Goal: Transaction & Acquisition: Purchase product/service

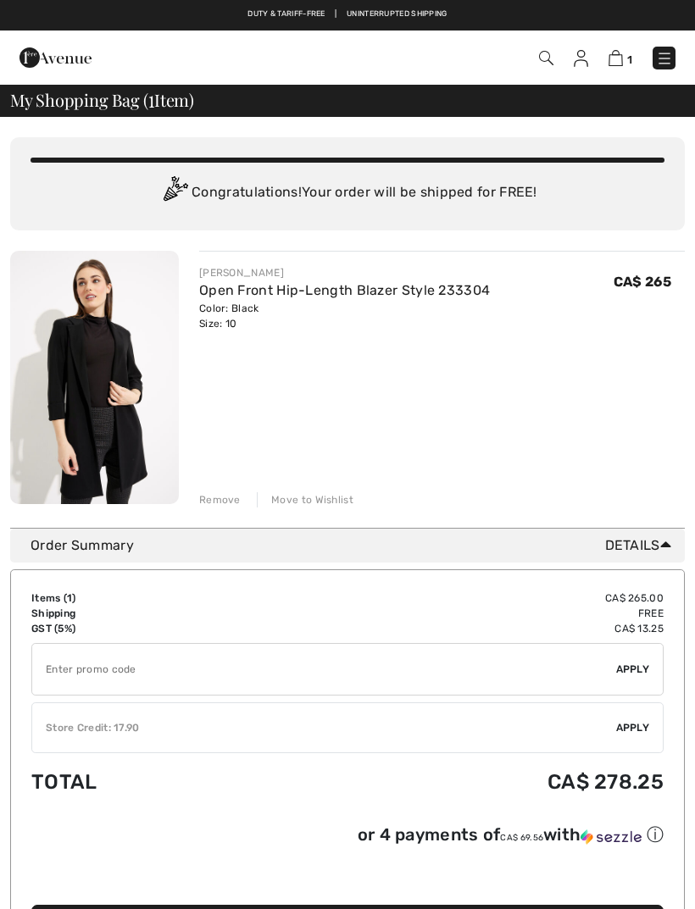
click at [630, 729] on span "Apply" at bounding box center [633, 727] width 34 height 15
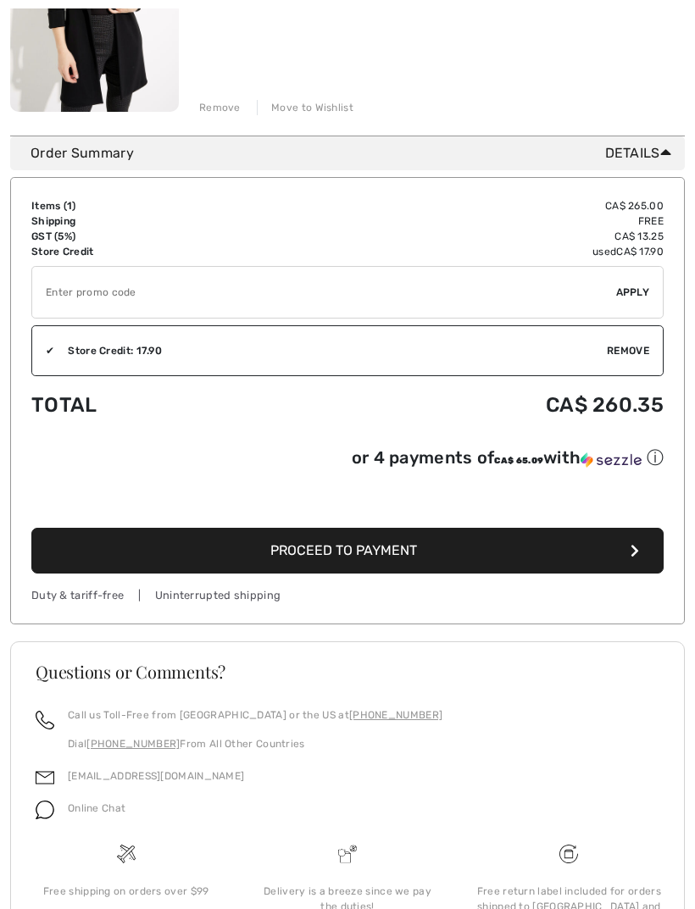
scroll to position [431, 0]
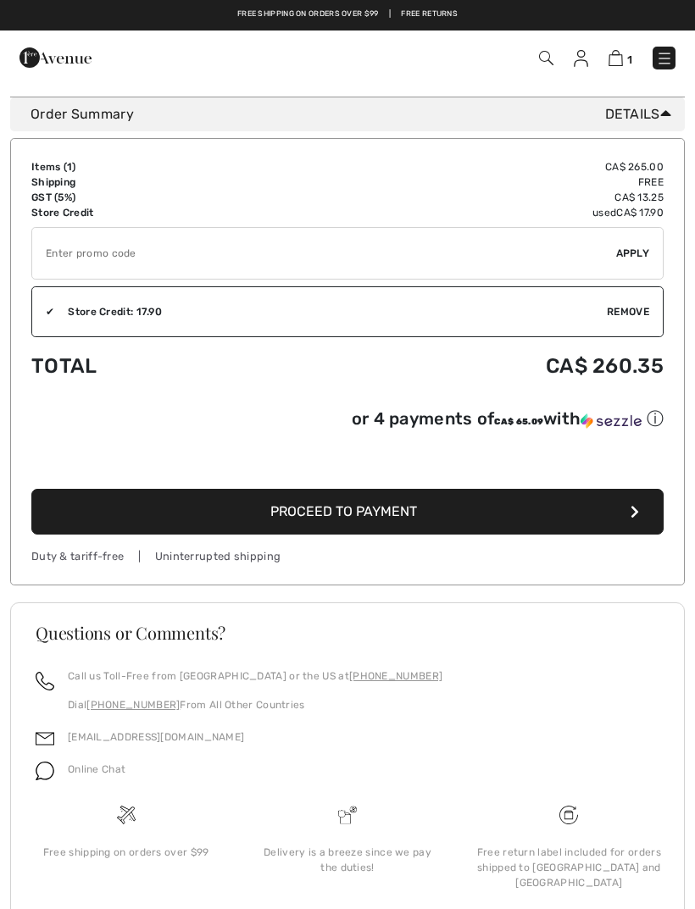
click at [412, 514] on span "Proceed to Payment" at bounding box center [343, 511] width 147 height 16
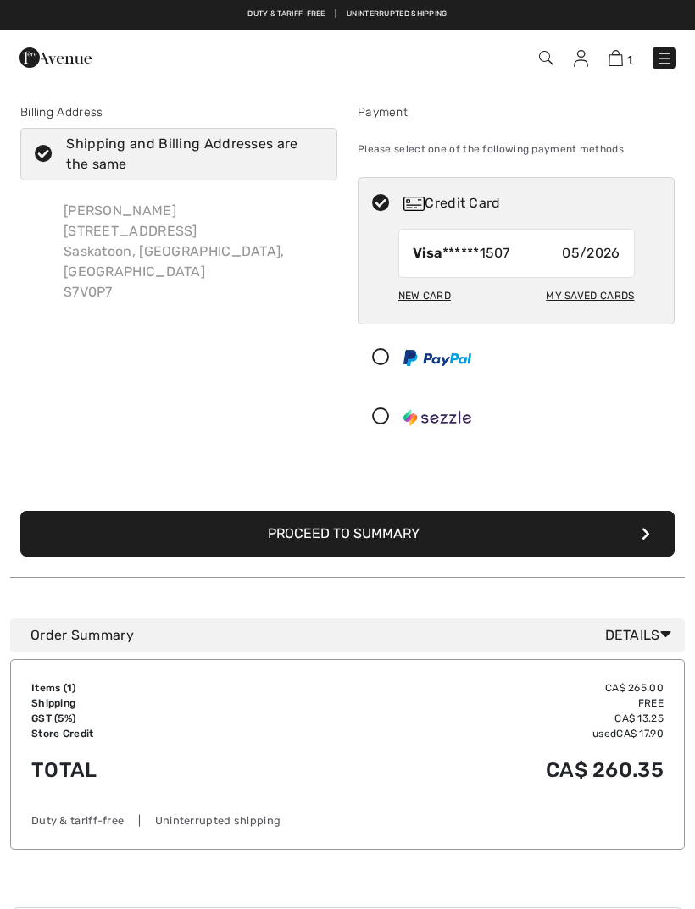
click at [469, 529] on button "Proceed to Summary" at bounding box center [347, 534] width 654 height 46
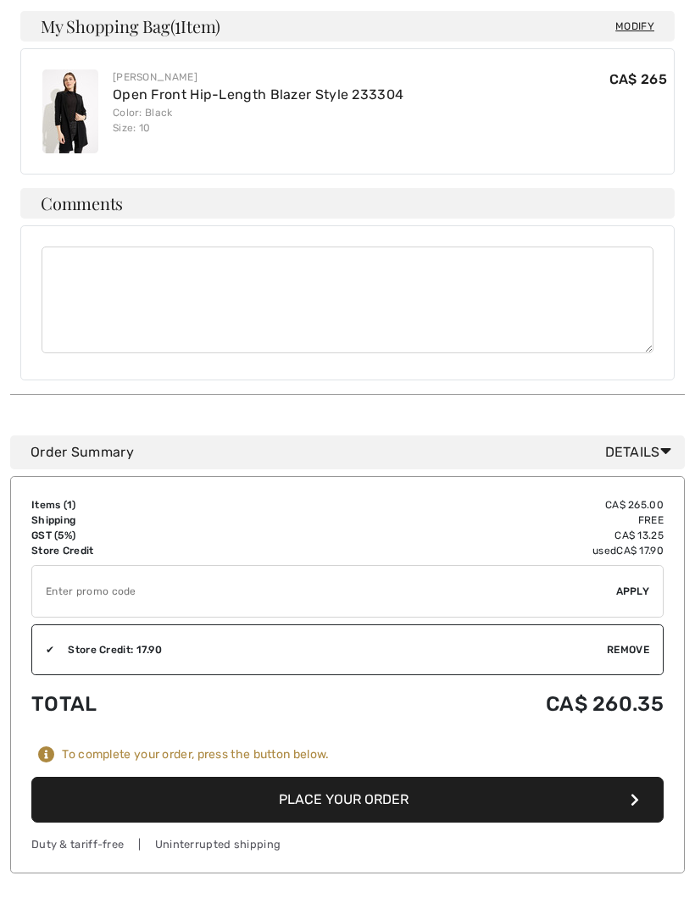
scroll to position [522, 0]
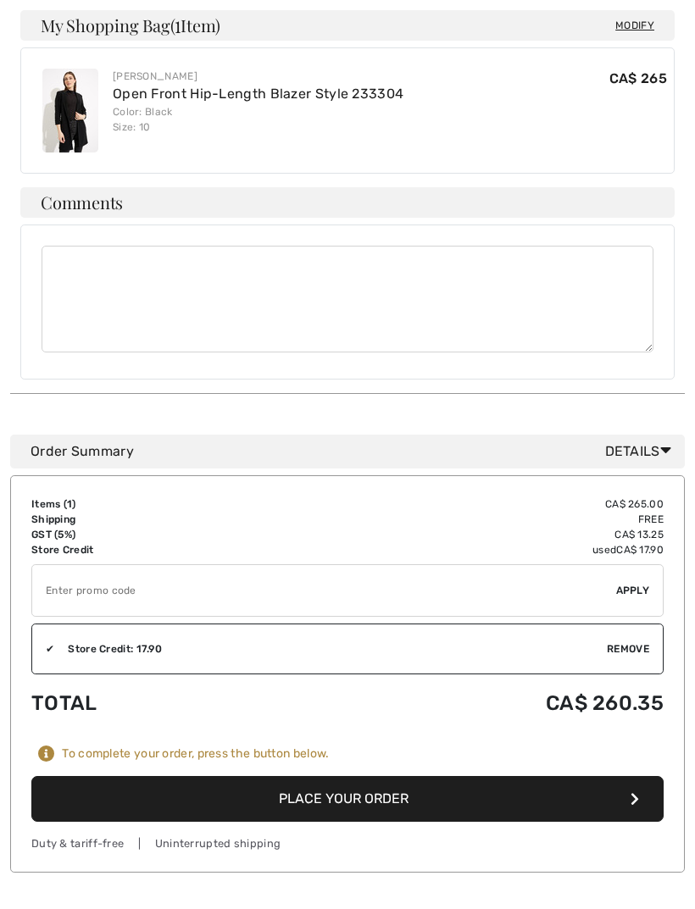
click at [385, 785] on button "Place Your Order" at bounding box center [347, 799] width 632 height 46
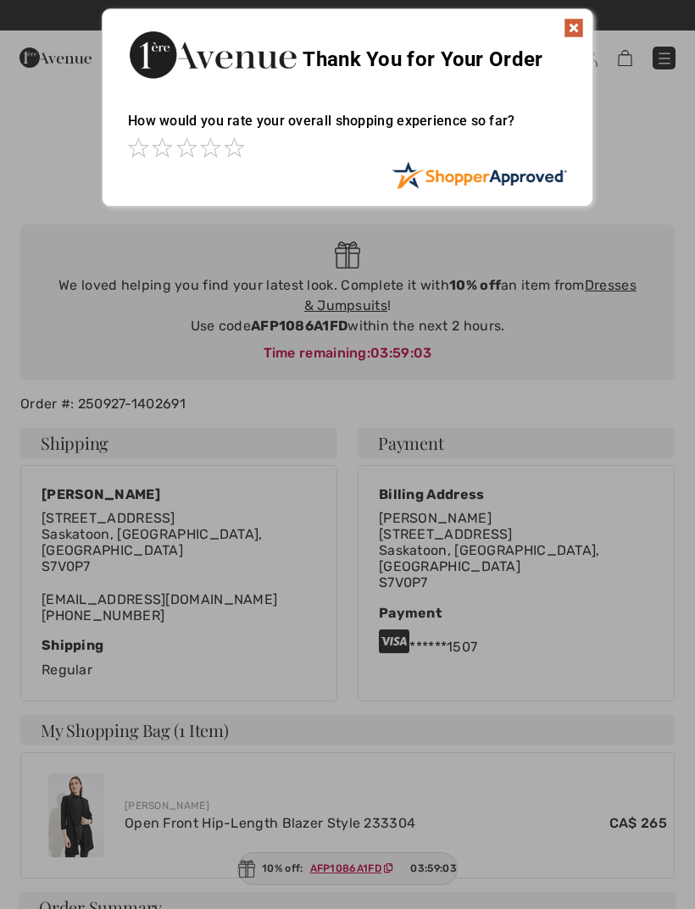
click at [571, 35] on img at bounding box center [573, 28] width 20 height 20
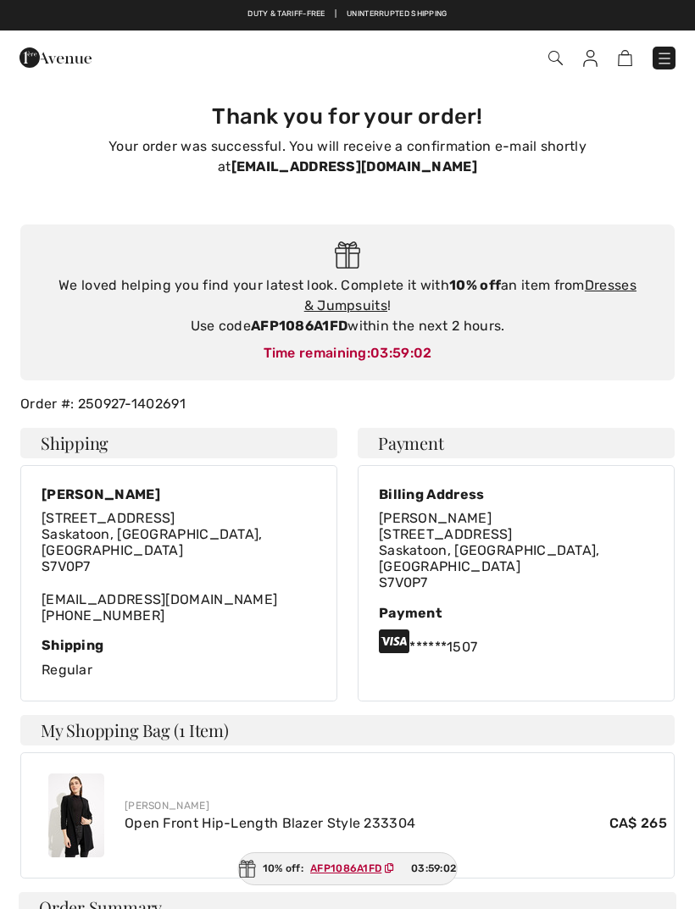
click at [189, 815] on link "Open Front Hip-Length Blazer Style 233304" at bounding box center [270, 823] width 291 height 16
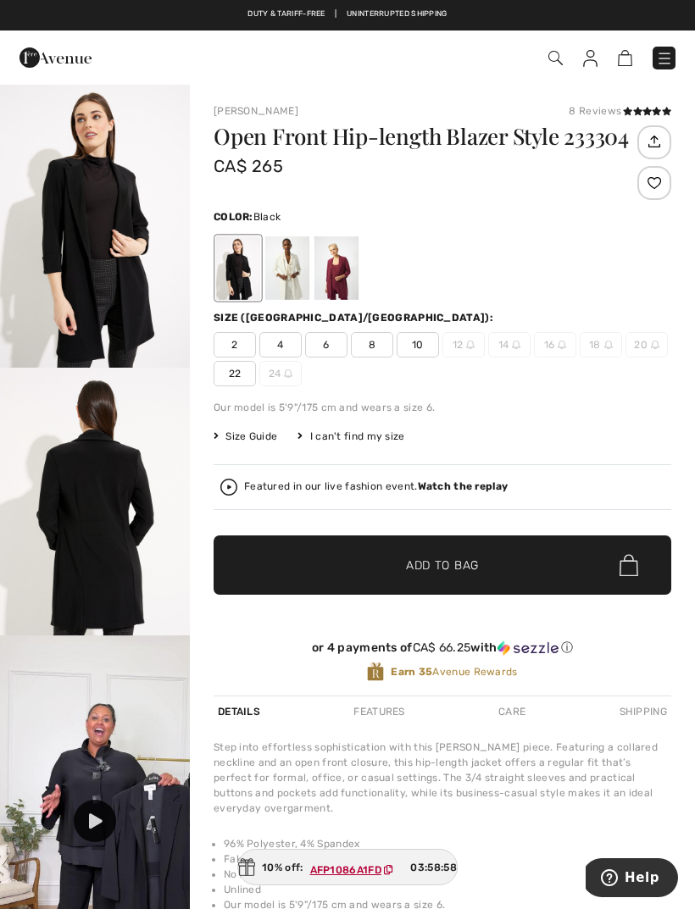
click at [655, 193] on div at bounding box center [654, 183] width 34 height 34
click at [282, 280] on div at bounding box center [287, 268] width 44 height 64
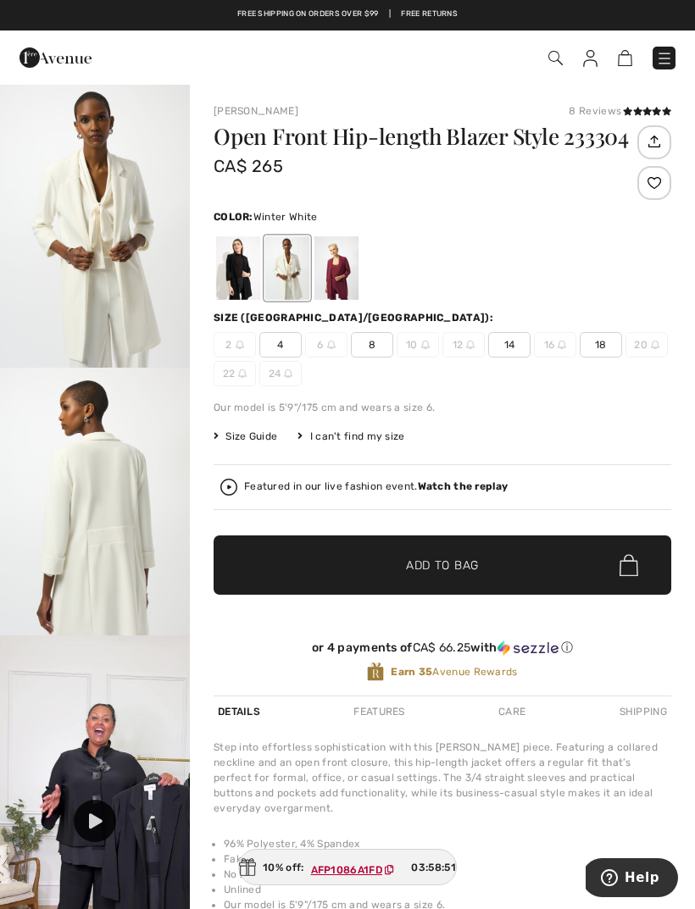
click at [342, 285] on div at bounding box center [336, 268] width 44 height 64
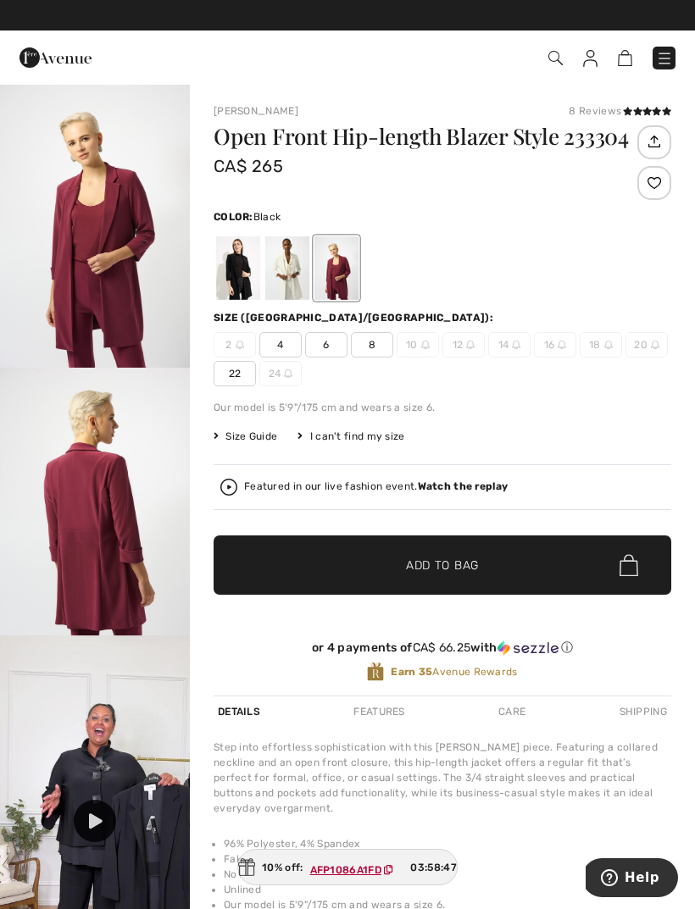
click at [241, 265] on div at bounding box center [238, 268] width 44 height 64
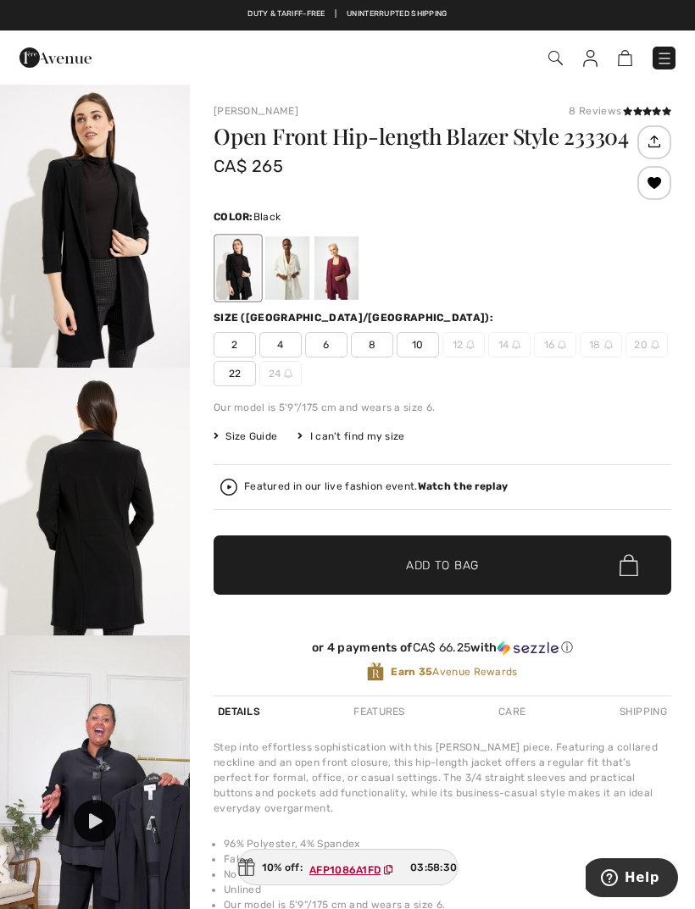
click at [592, 64] on img at bounding box center [590, 58] width 14 height 17
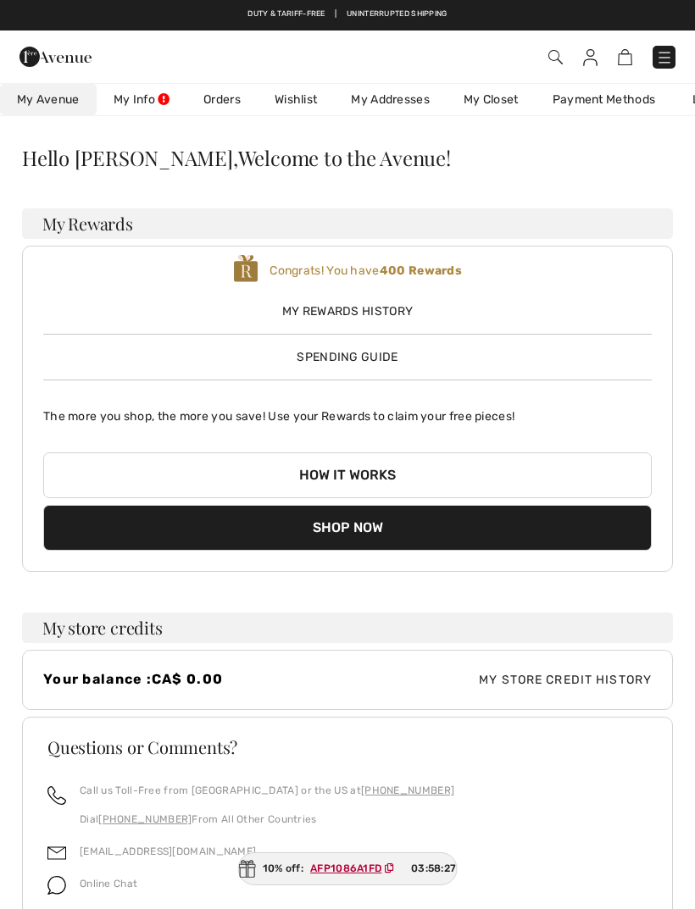
click at [230, 110] on link "Orders" at bounding box center [221, 99] width 71 height 31
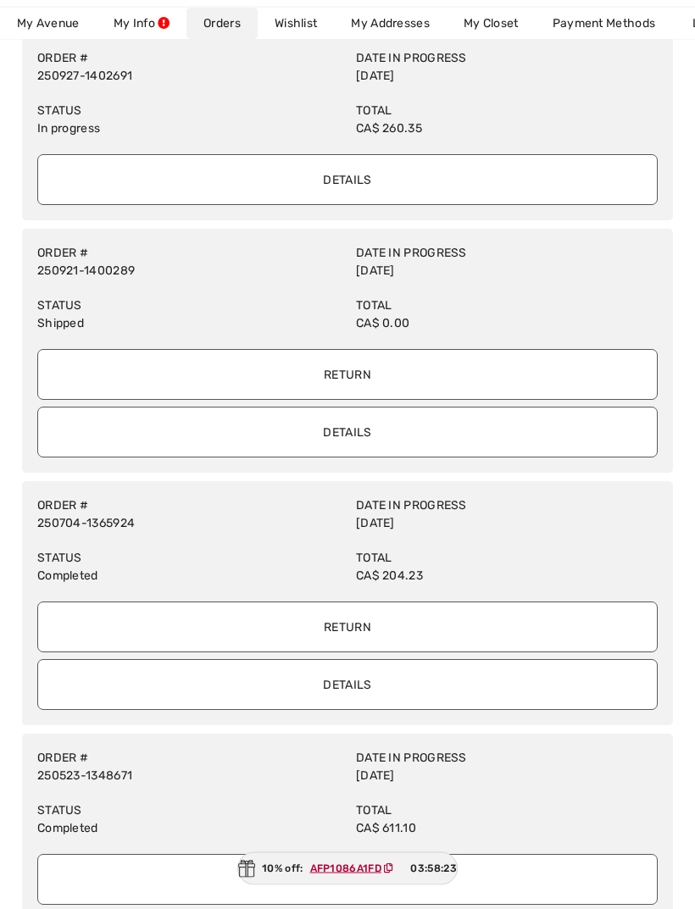
scroll to position [175, 0]
click at [436, 436] on input "Details" at bounding box center [347, 432] width 620 height 51
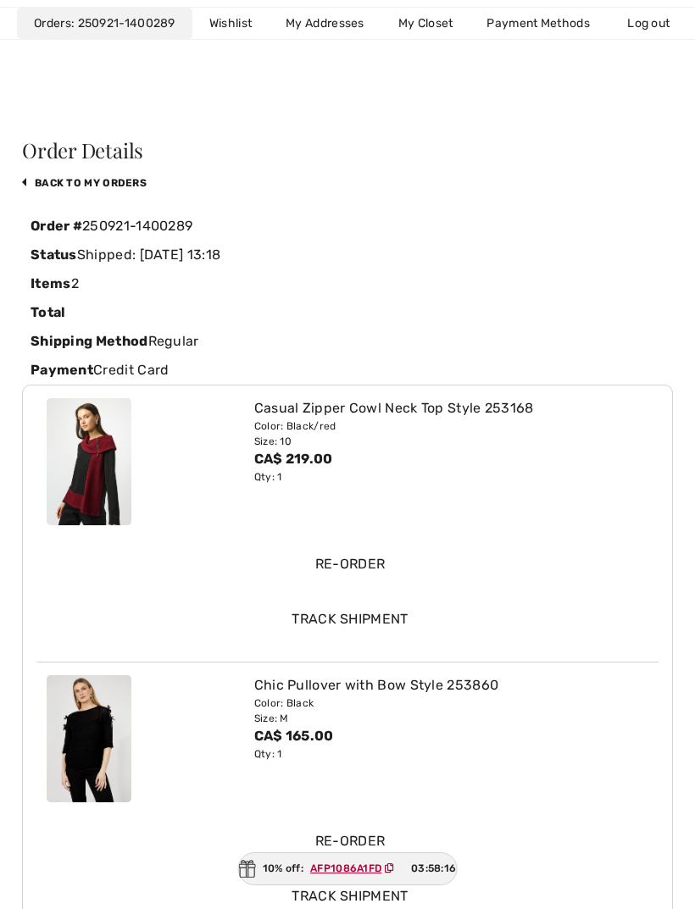
scroll to position [0, 0]
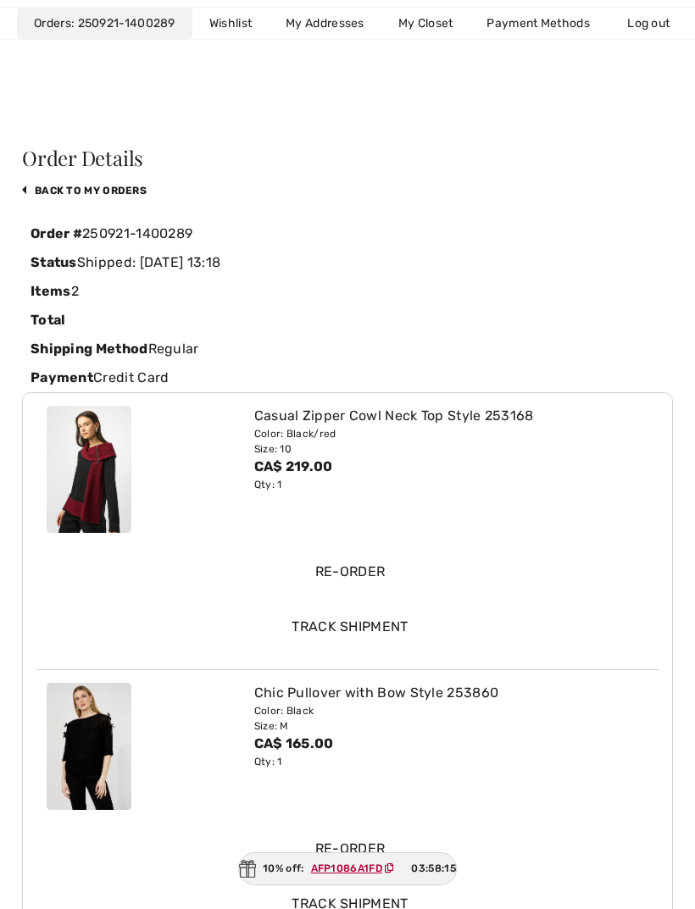
click at [86, 195] on link "back to My Orders" at bounding box center [84, 191] width 125 height 12
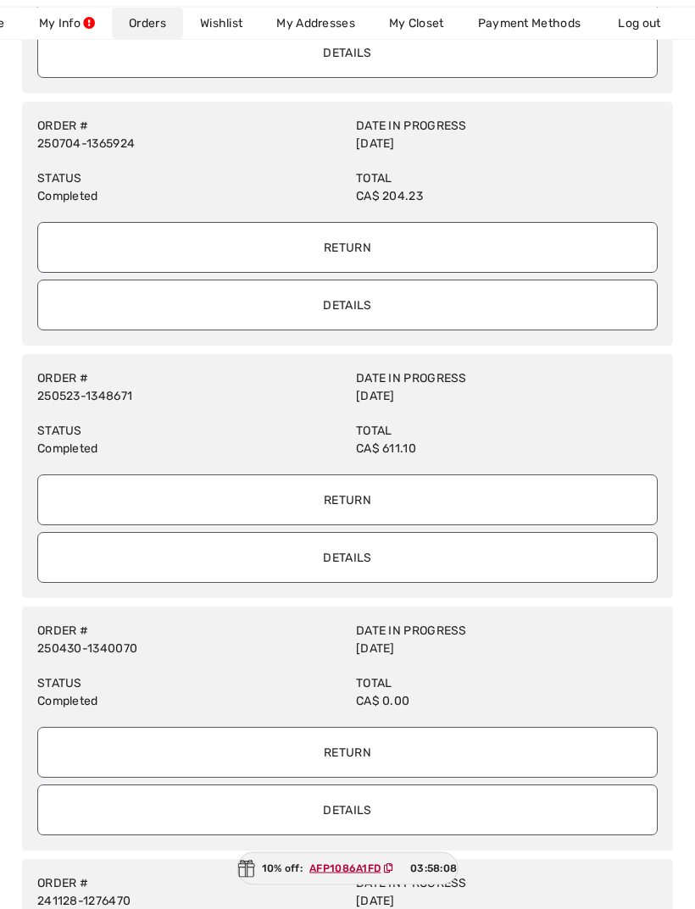
scroll to position [575, 0]
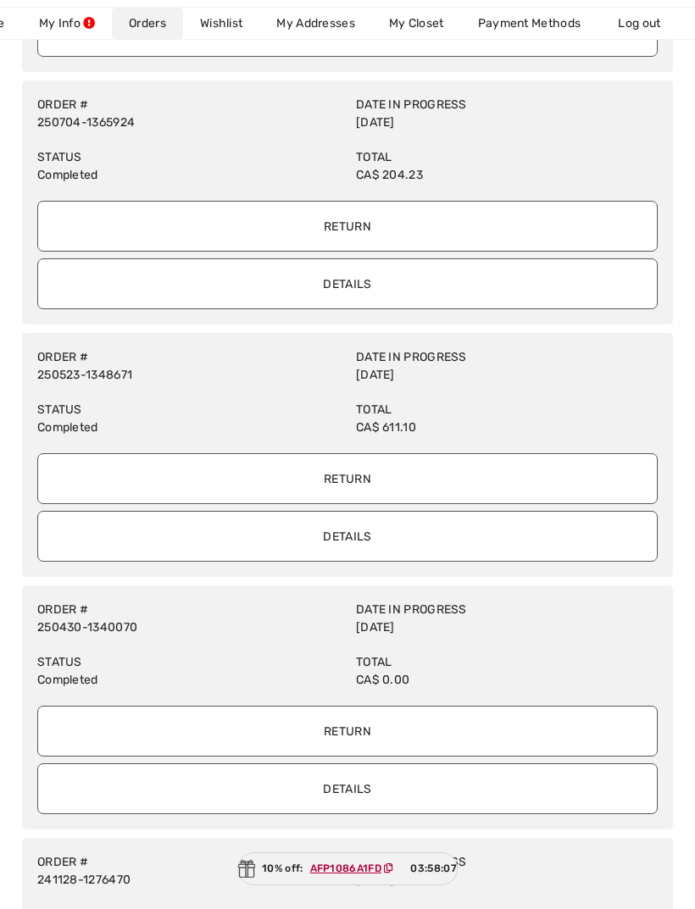
click at [384, 546] on input "Details" at bounding box center [347, 536] width 620 height 51
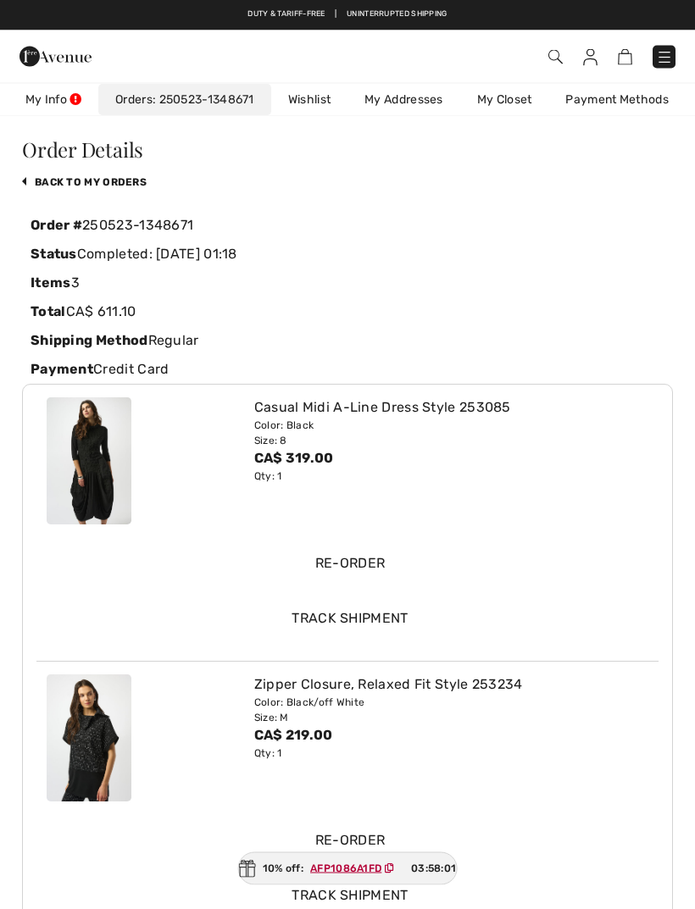
scroll to position [0, 0]
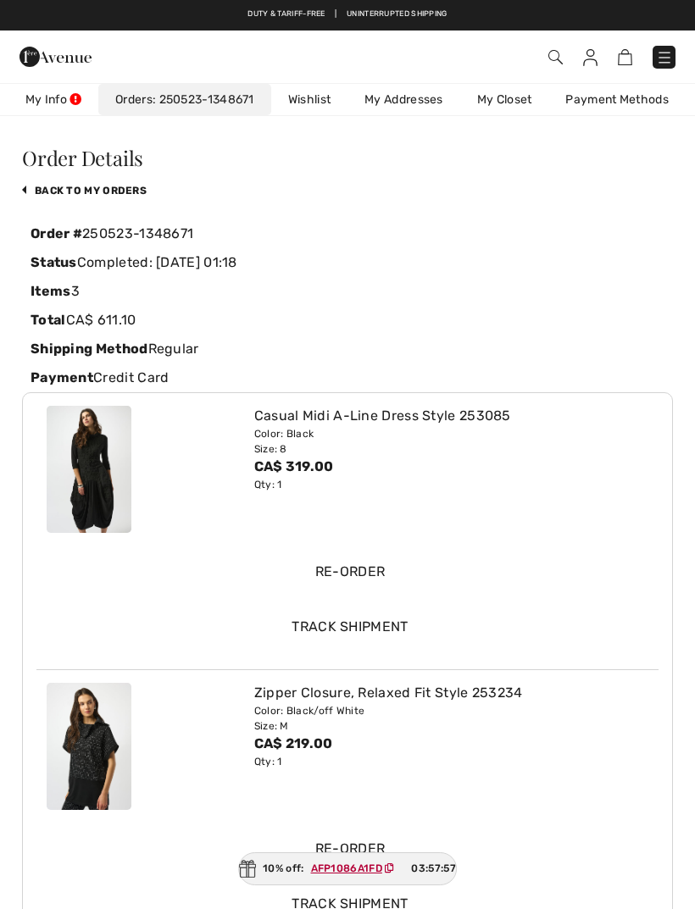
click at [512, 97] on link "My Closet" at bounding box center [504, 99] width 89 height 31
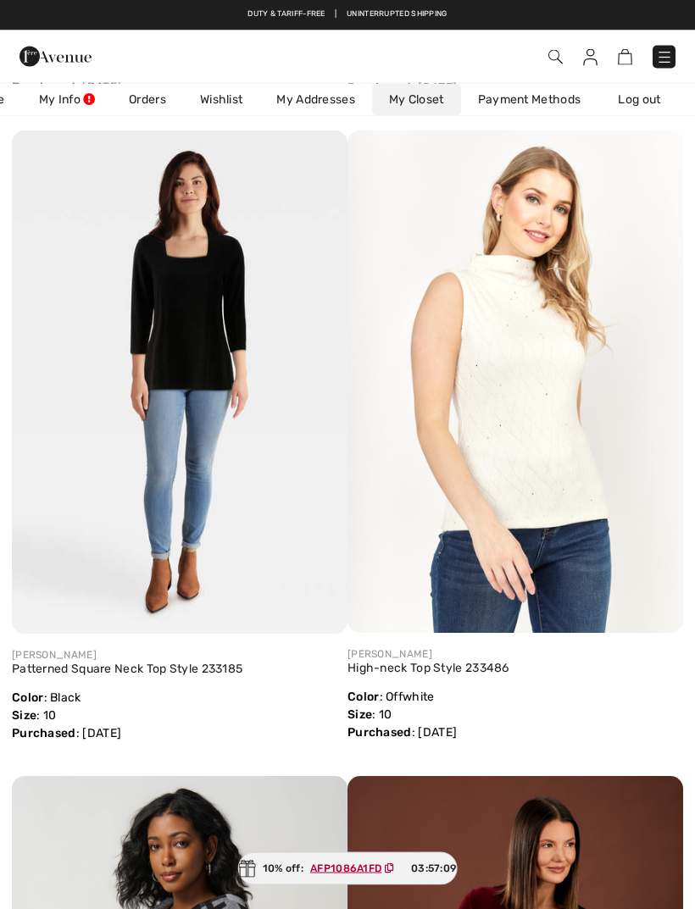
scroll to position [10495, 0]
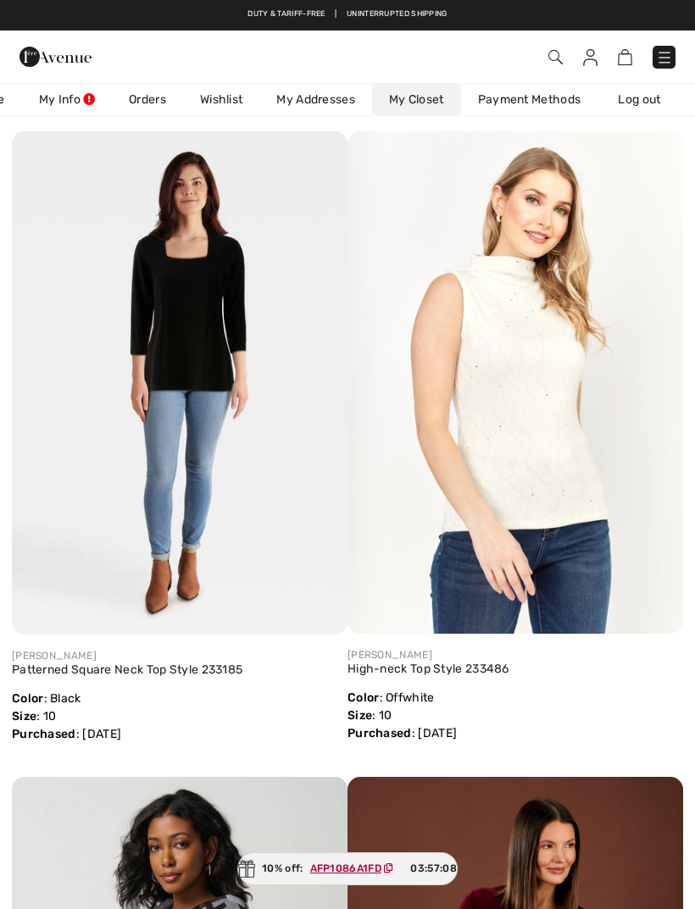
click at [134, 676] on link "Patterned Square Neck Top Style 233185" at bounding box center [127, 669] width 230 height 14
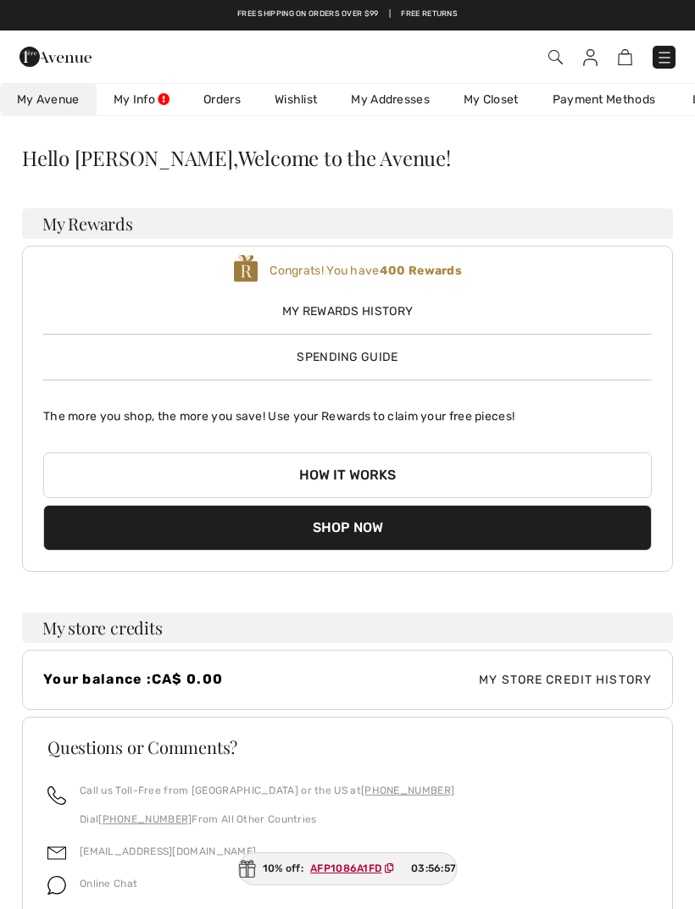
click at [145, 107] on link "My Info" at bounding box center [142, 99] width 90 height 31
